Goal: Transaction & Acquisition: Subscribe to service/newsletter

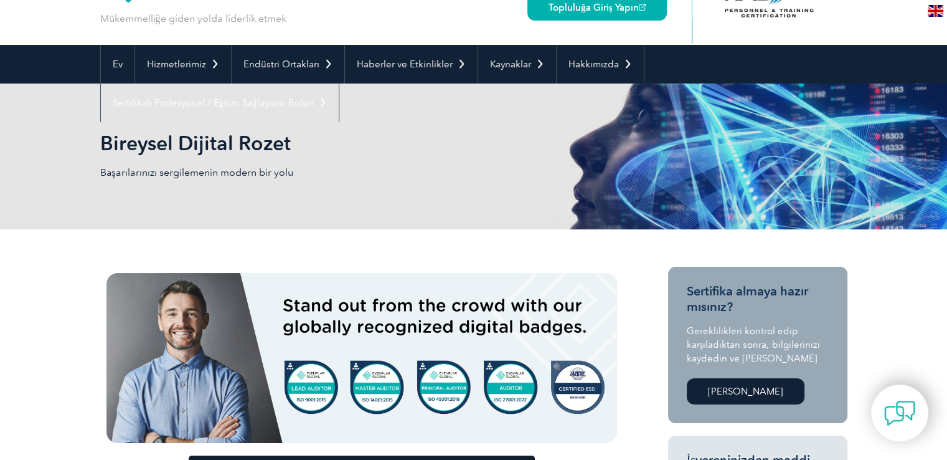
scroll to position [69, 0]
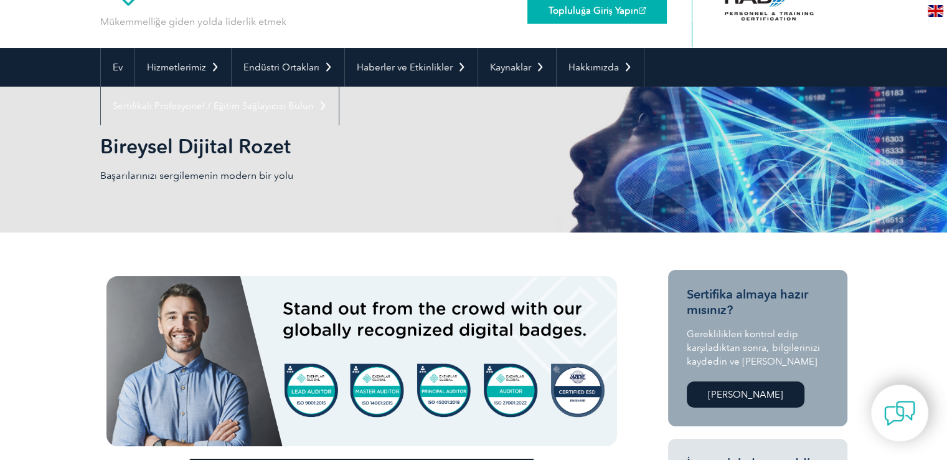
click at [574, 9] on font "Topluluğa Giriş Yapın" at bounding box center [594, 10] width 90 height 11
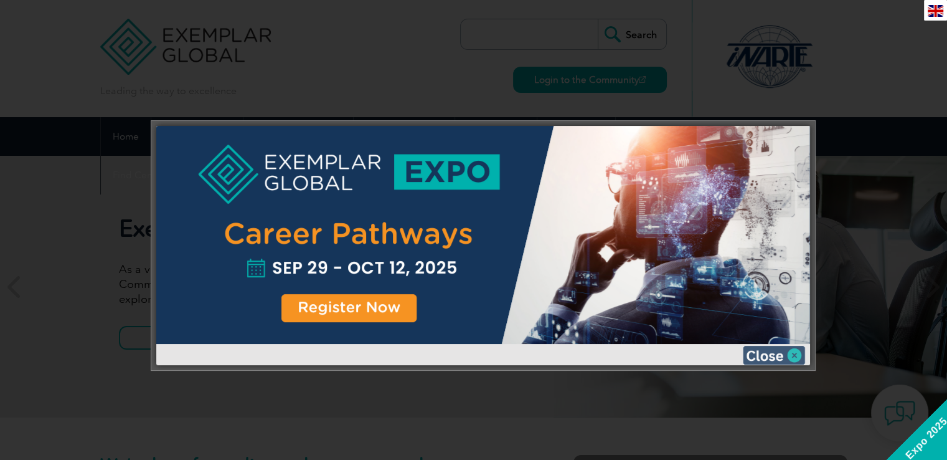
click at [775, 362] on img at bounding box center [774, 355] width 62 height 19
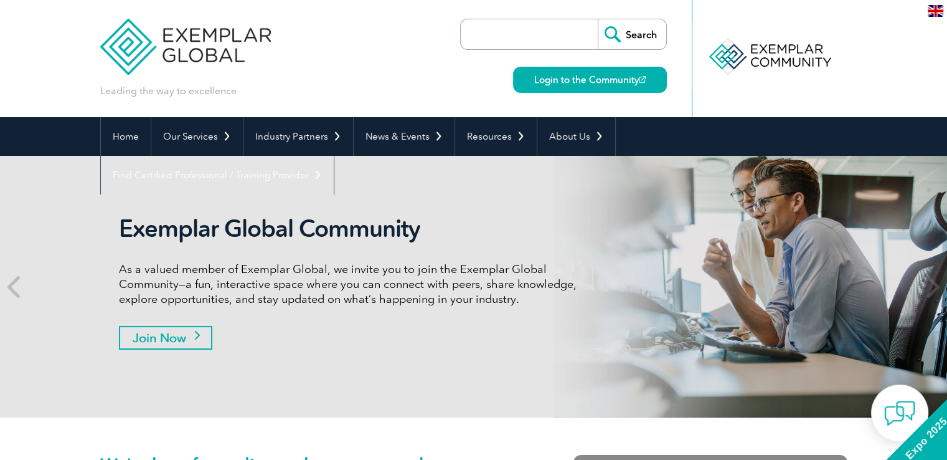
click at [186, 338] on link "Join Now" at bounding box center [165, 338] width 93 height 24
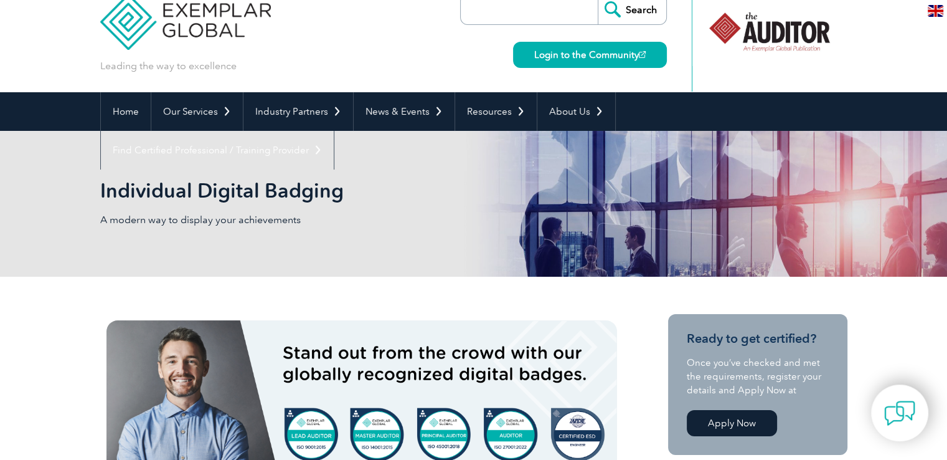
scroll to position [50, 0]
